Goal: Information Seeking & Learning: Learn about a topic

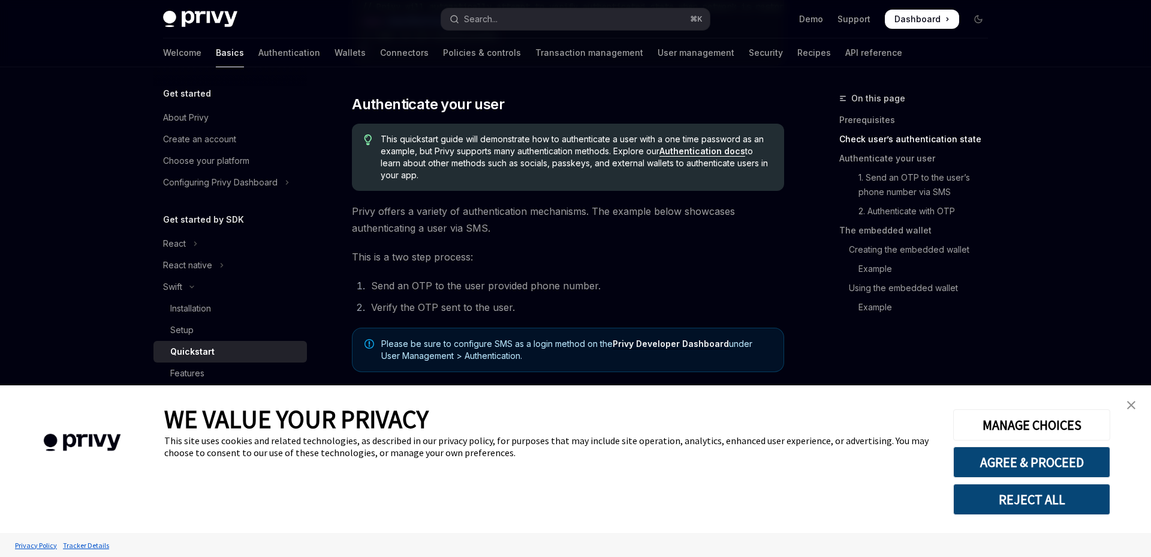
scroll to position [480, 0]
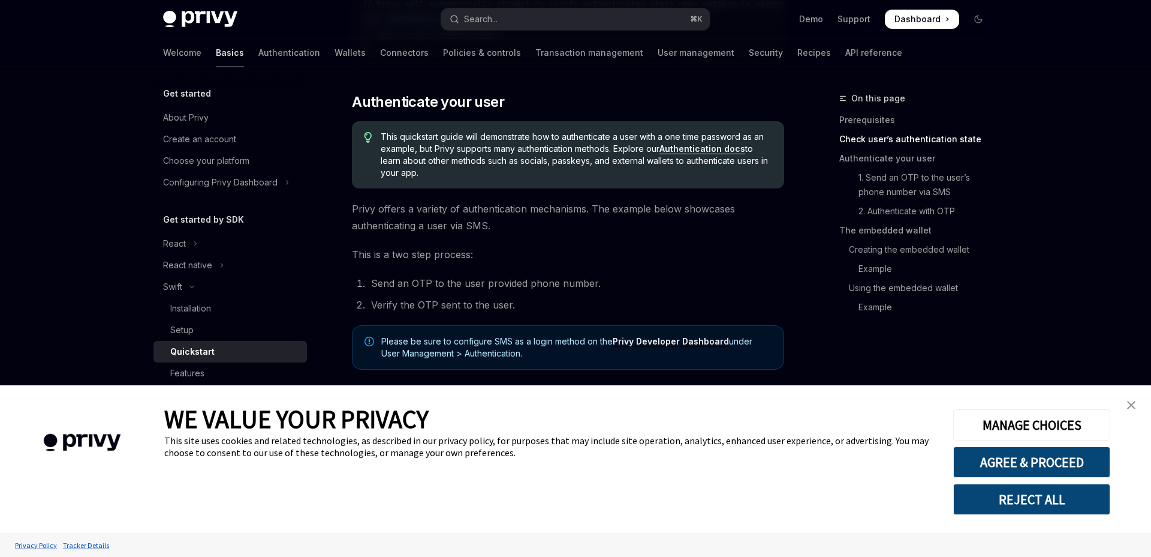
click at [1134, 402] on img "close banner" at bounding box center [1131, 405] width 8 height 8
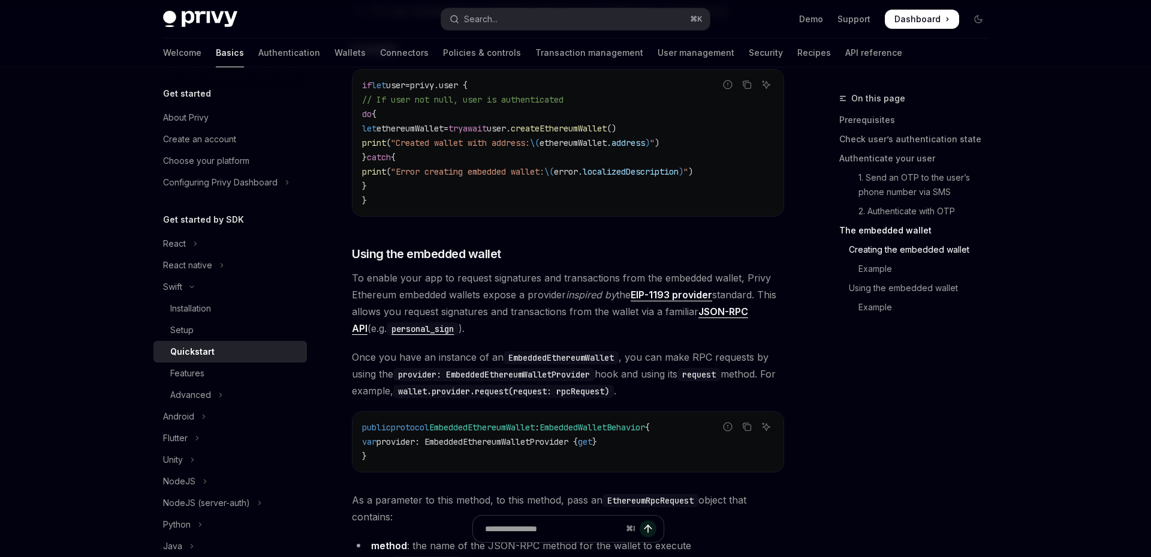
scroll to position [2023, 0]
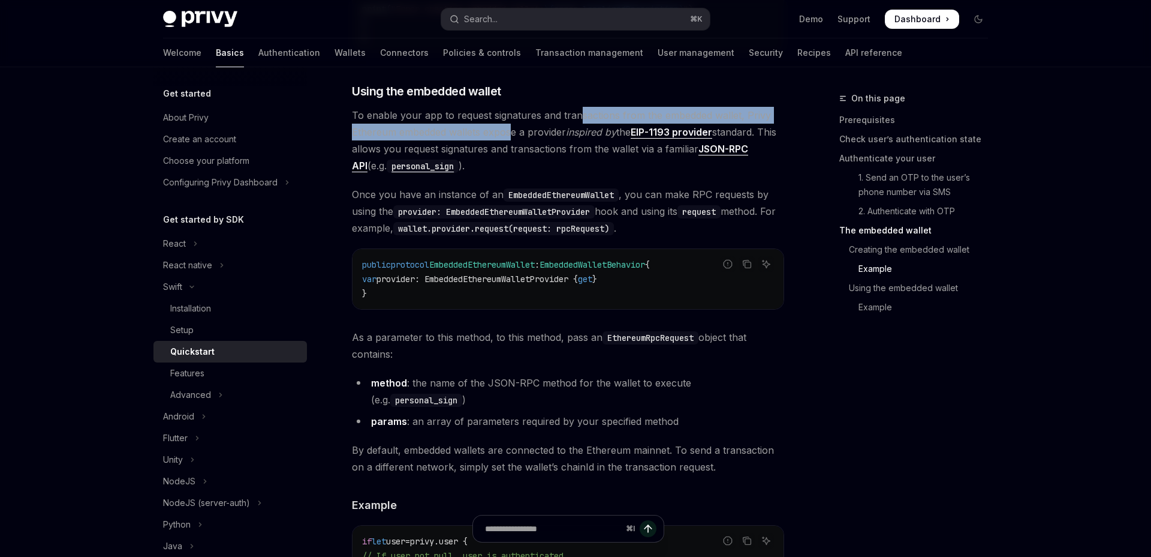
drag, startPoint x: 576, startPoint y: 127, endPoint x: 513, endPoint y: 153, distance: 67.5
click at [513, 153] on span "To enable your app to request signatures and transactions from the embedded wal…" at bounding box center [568, 140] width 432 height 67
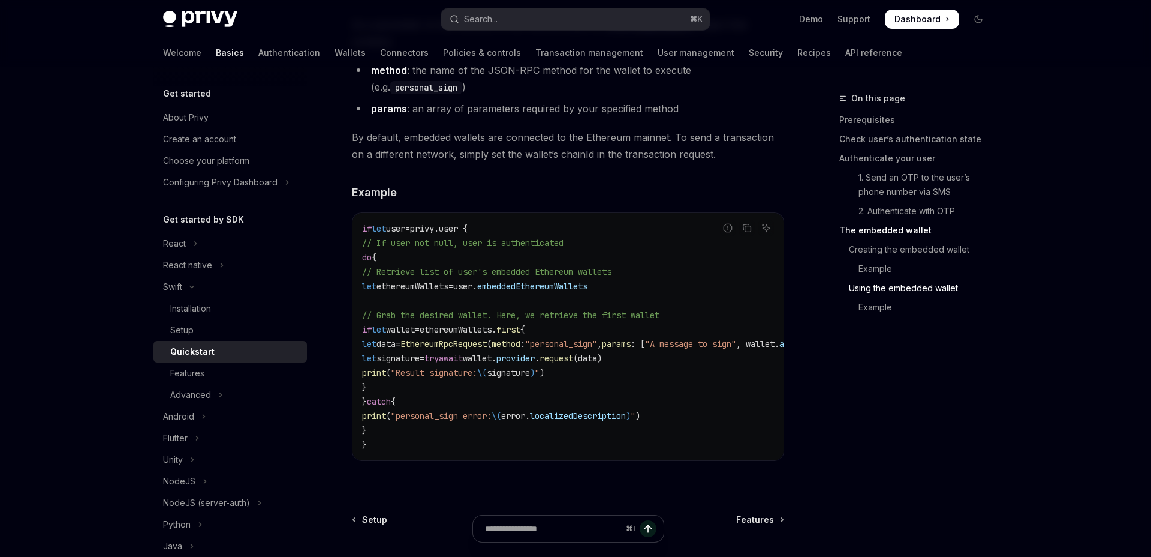
scroll to position [2471, 0]
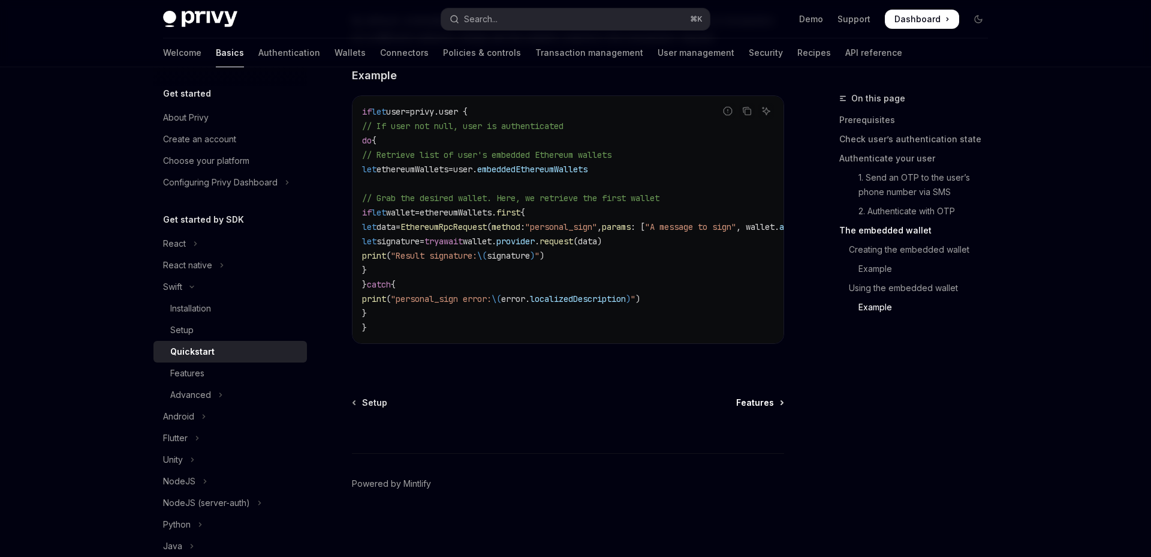
click at [762, 400] on span "Features" at bounding box center [755, 402] width 38 height 12
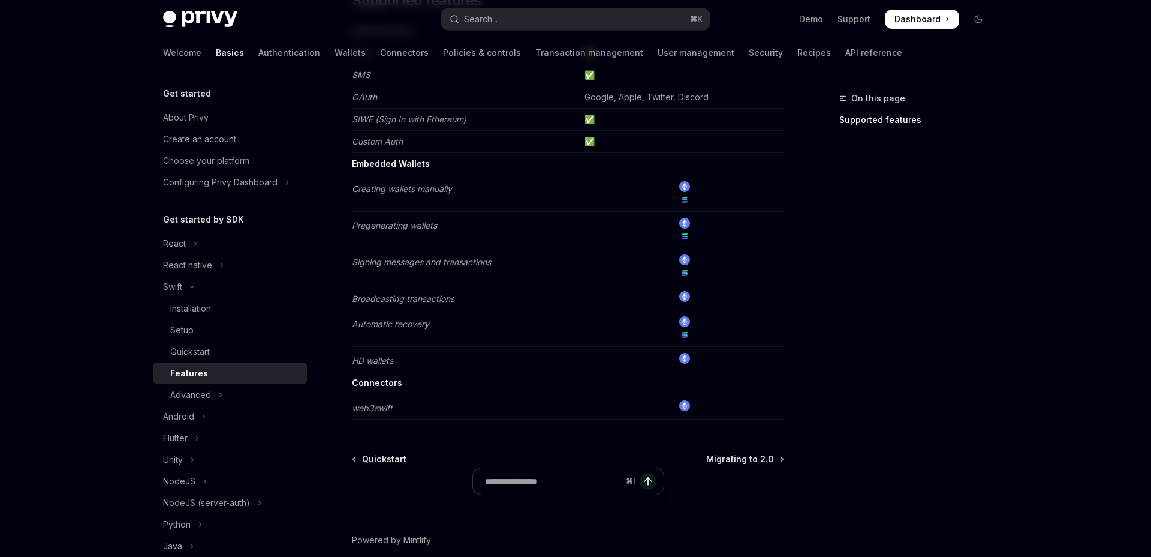
scroll to position [238, 0]
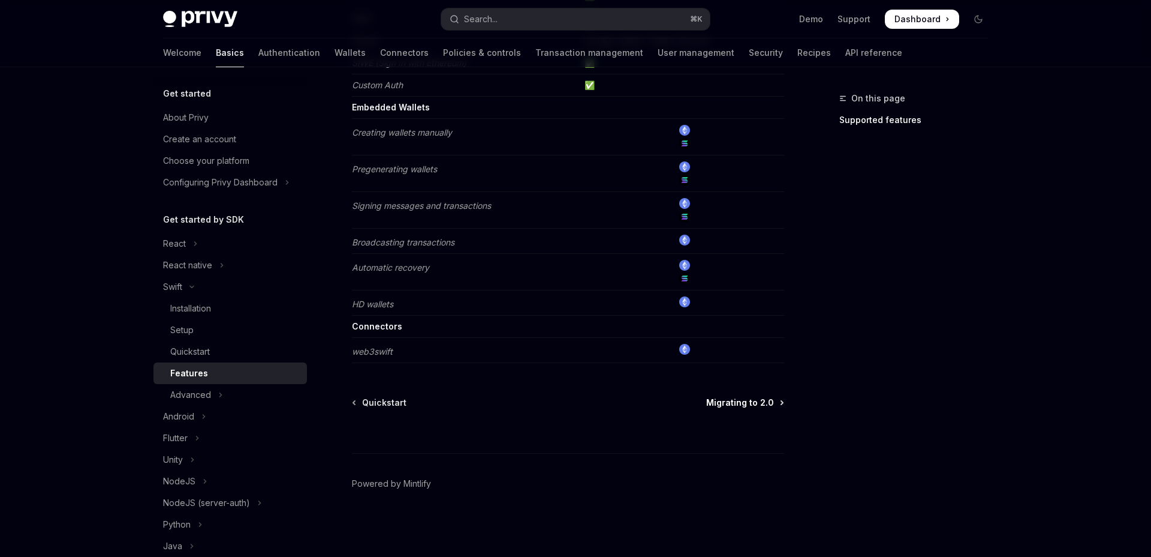
click at [748, 398] on span "Migrating to 2.0" at bounding box center [740, 402] width 68 height 12
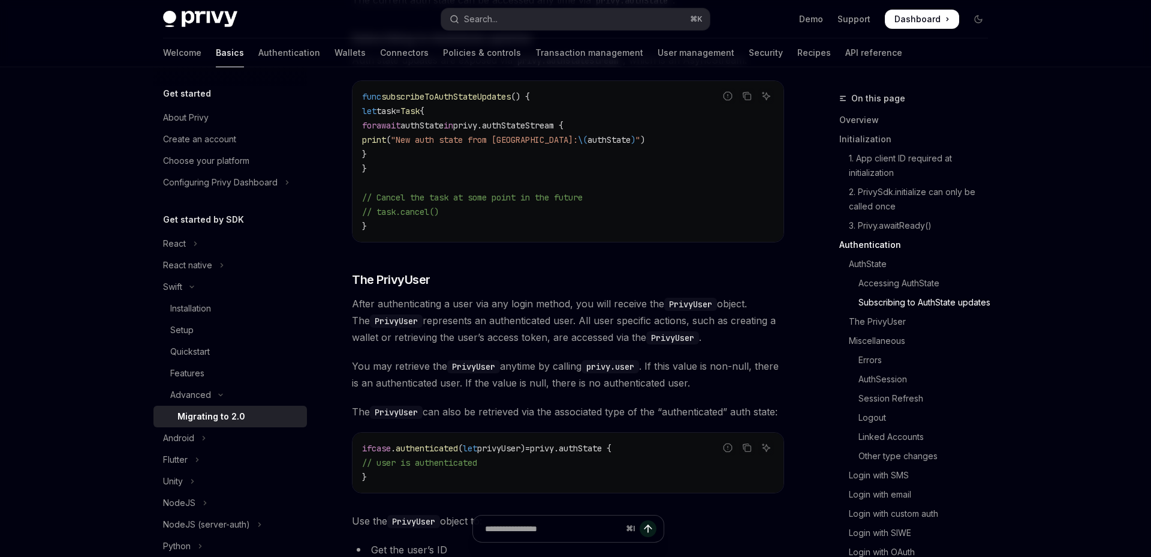
scroll to position [1617, 0]
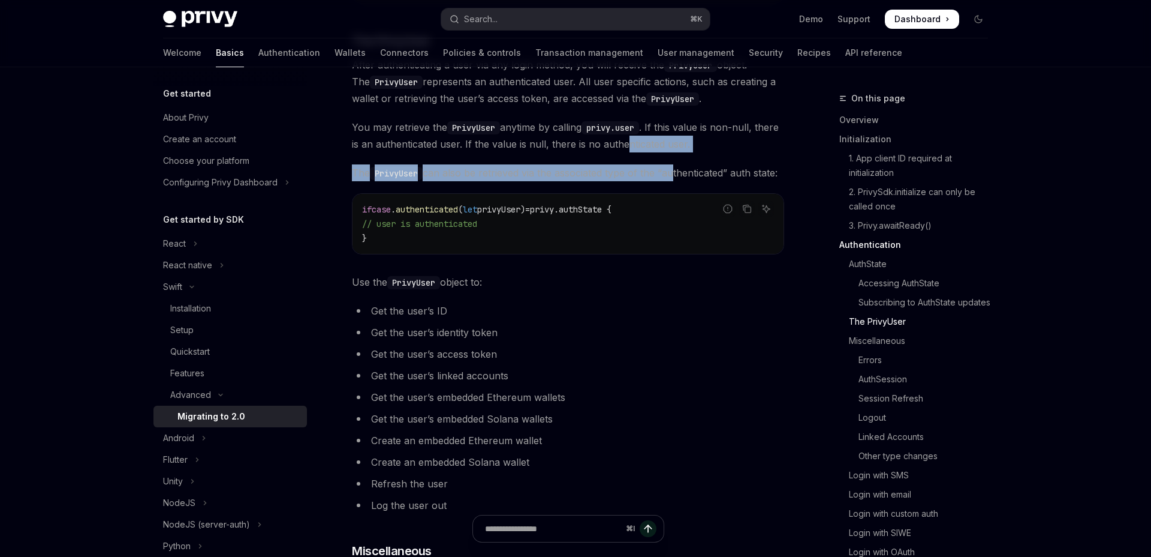
drag, startPoint x: 673, startPoint y: 185, endPoint x: 652, endPoint y: 155, distance: 37.1
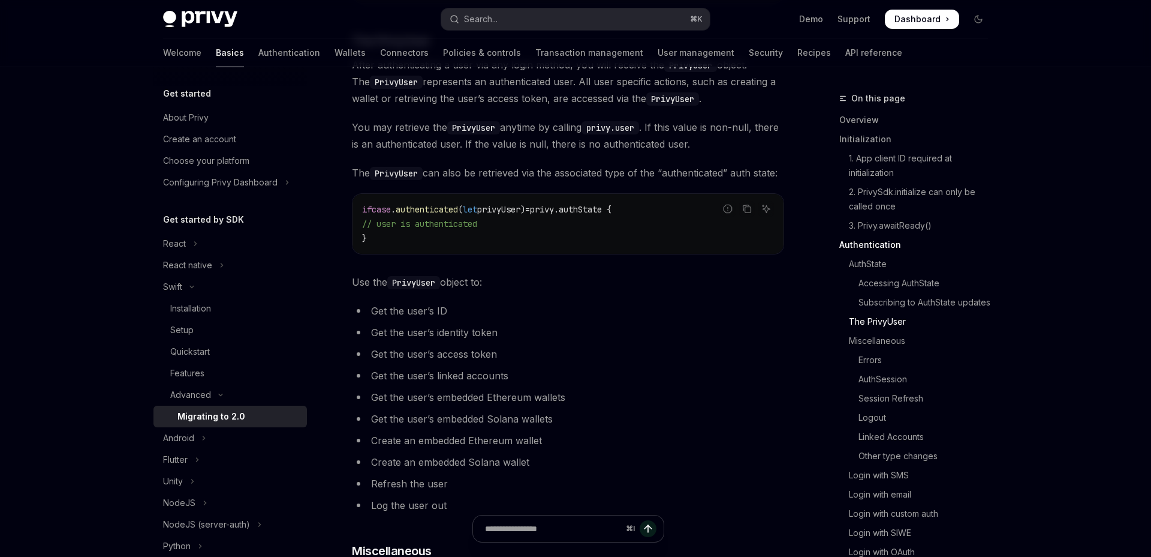
click at [652, 152] on span "You may retrieve the PrivyUser anytime by calling privy.user . If this value is…" at bounding box center [568, 136] width 432 height 34
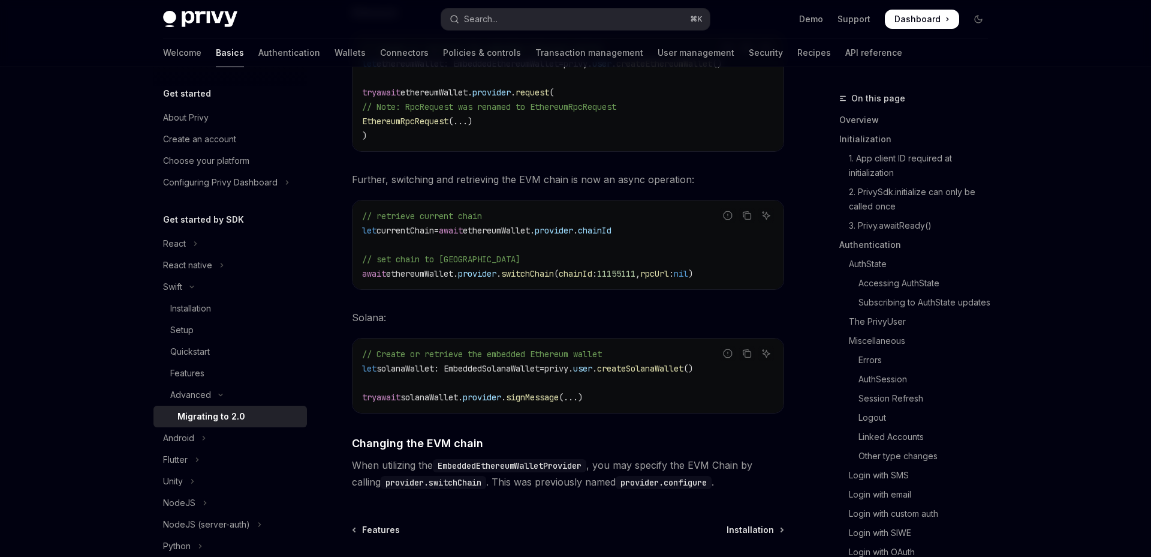
scroll to position [5210, 0]
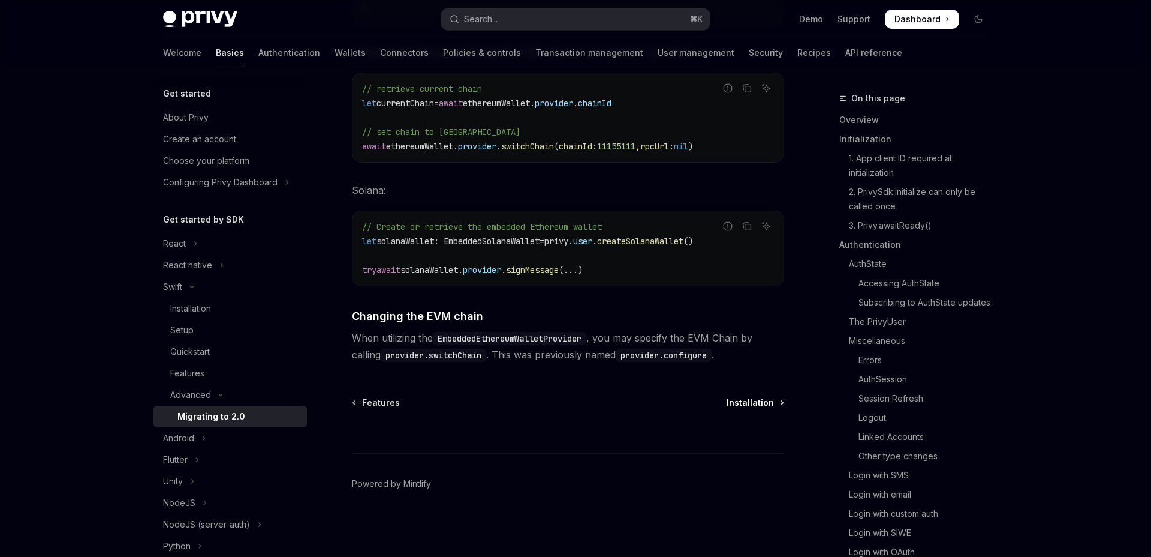
click at [769, 399] on span "Installation" at bounding box center [750, 402] width 47 height 12
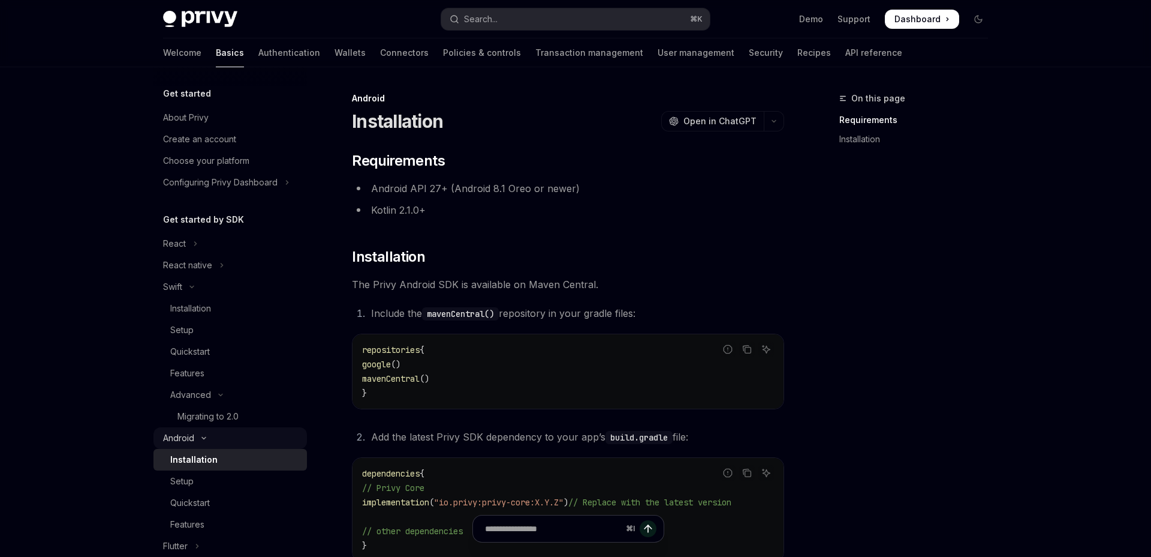
click at [190, 434] on div "Android" at bounding box center [178, 438] width 31 height 14
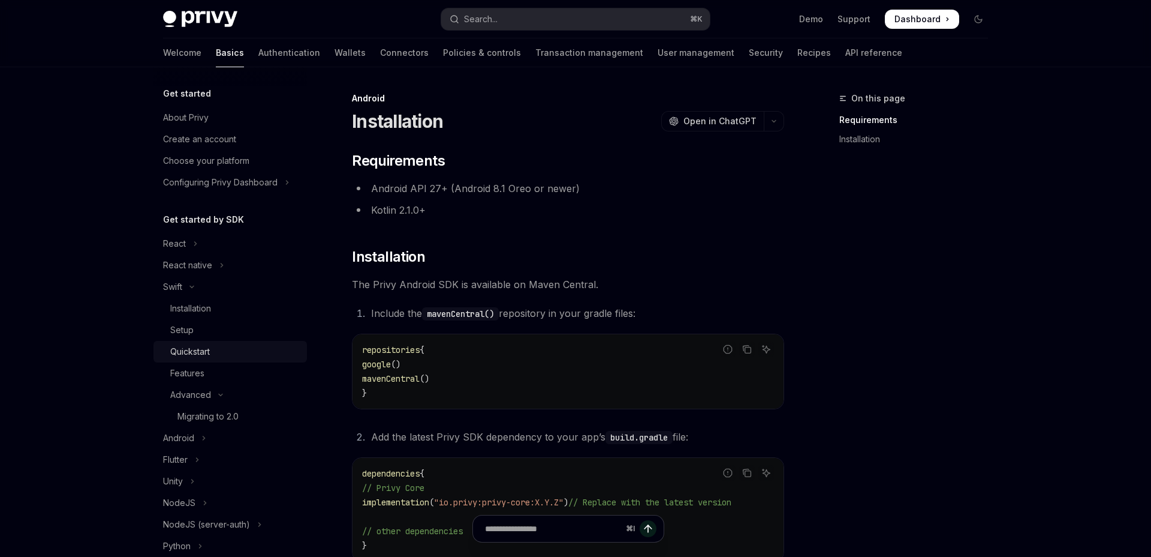
click at [233, 356] on div "Quickstart" at bounding box center [235, 351] width 130 height 14
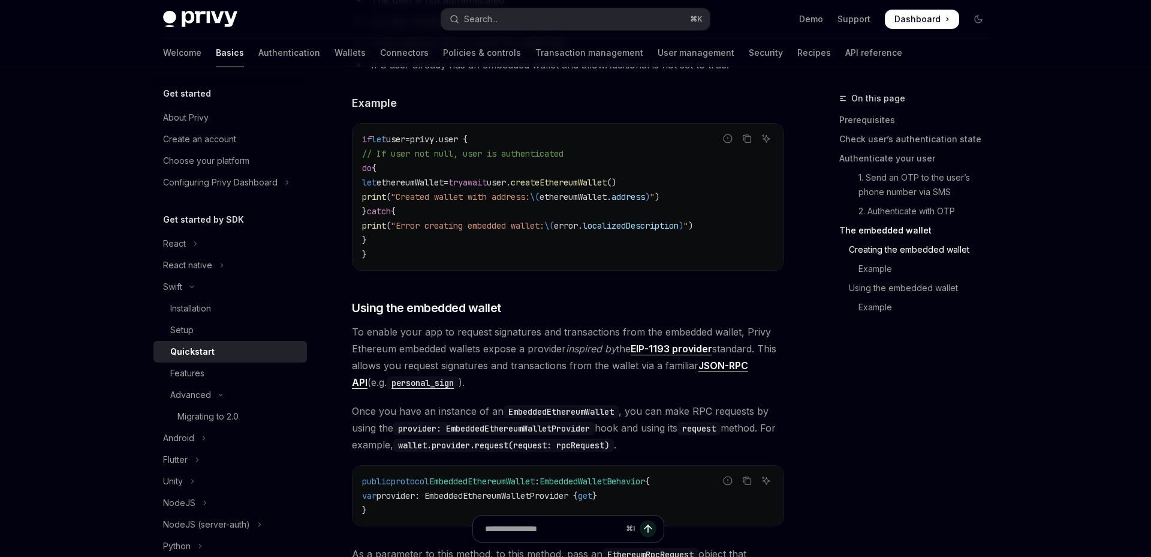
scroll to position [1661, 0]
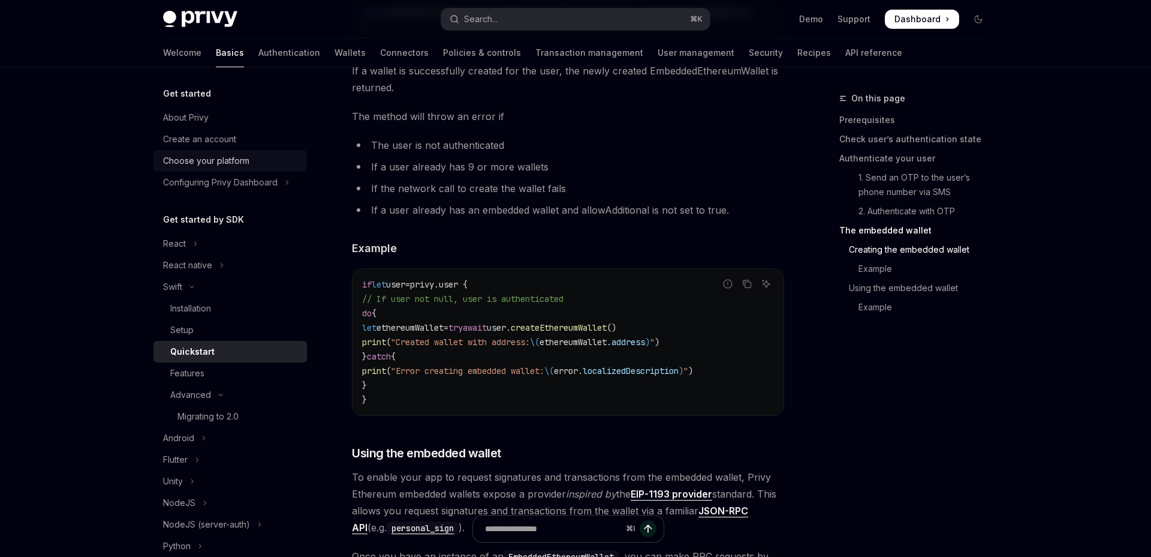
click at [230, 161] on div "Choose your platform" at bounding box center [206, 161] width 86 height 14
type textarea "*"
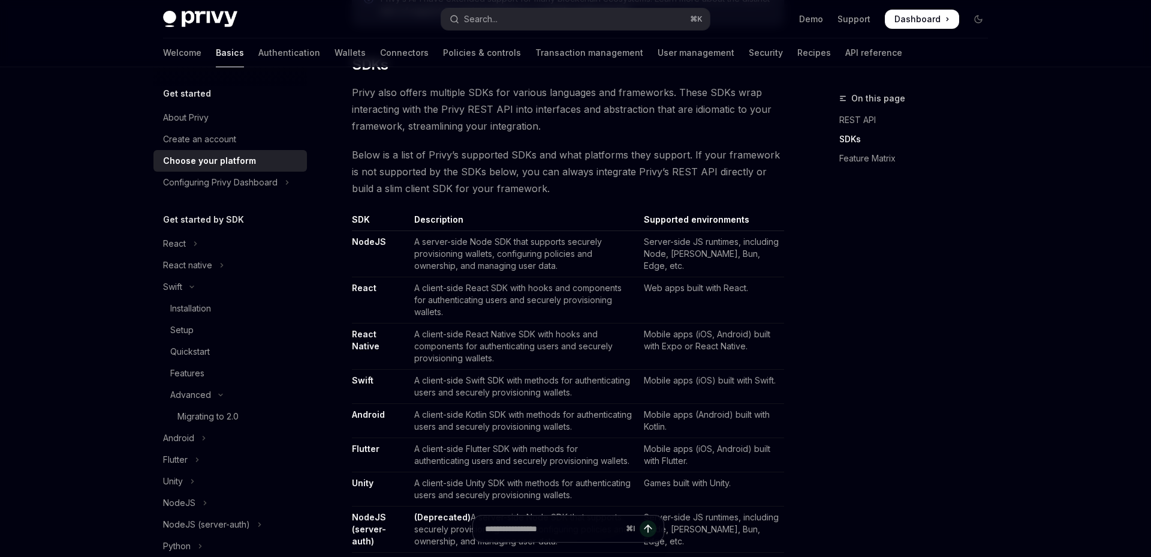
scroll to position [694, 0]
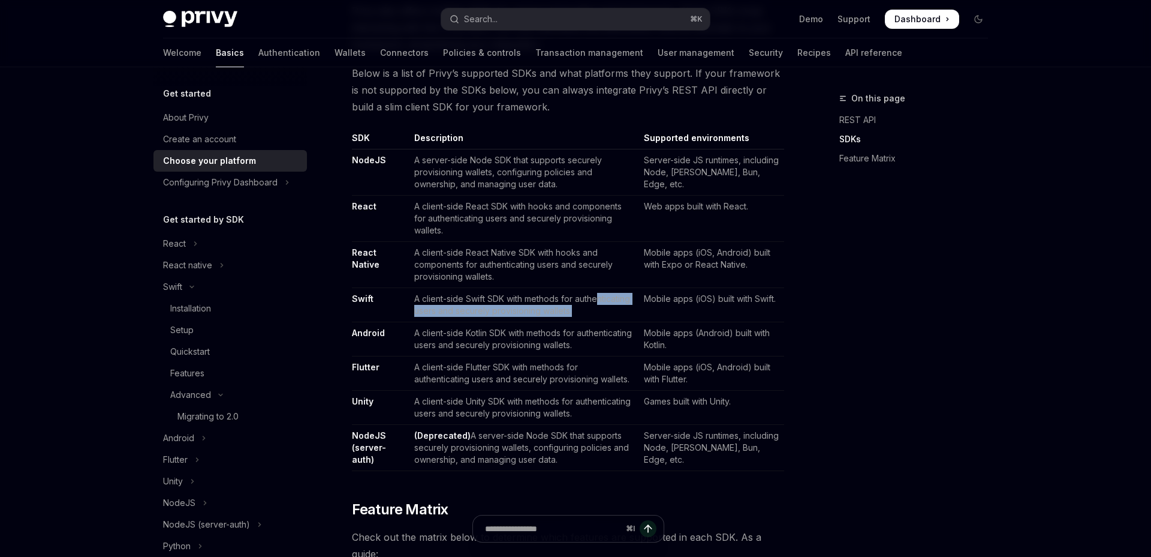
drag, startPoint x: 600, startPoint y: 271, endPoint x: 611, endPoint y: 285, distance: 18.4
click at [611, 288] on td "A client-side Swift SDK with methods for authenticating users and securely prov…" at bounding box center [525, 305] width 230 height 34
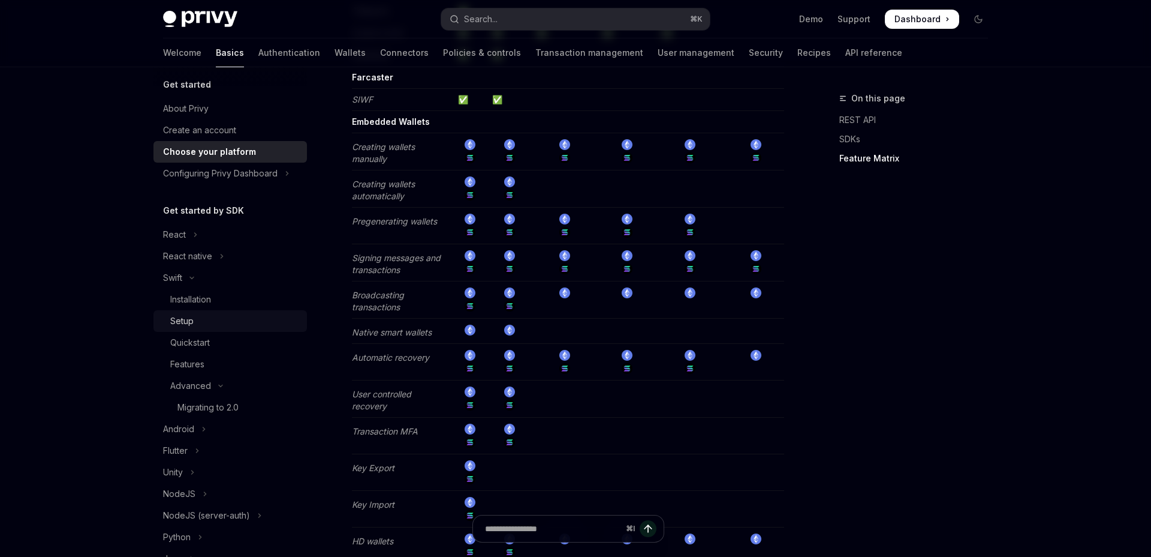
scroll to position [0, 0]
